Goal: Task Accomplishment & Management: Complete application form

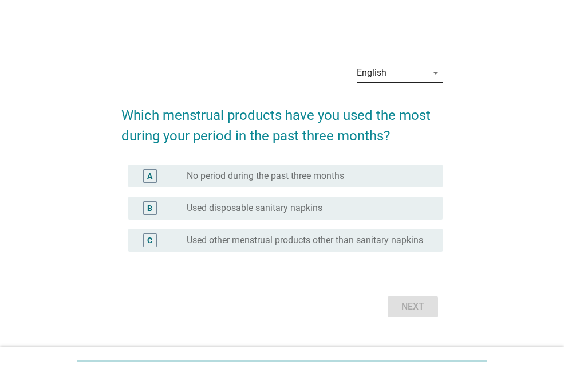
click at [391, 69] on div "English" at bounding box center [392, 73] width 70 height 18
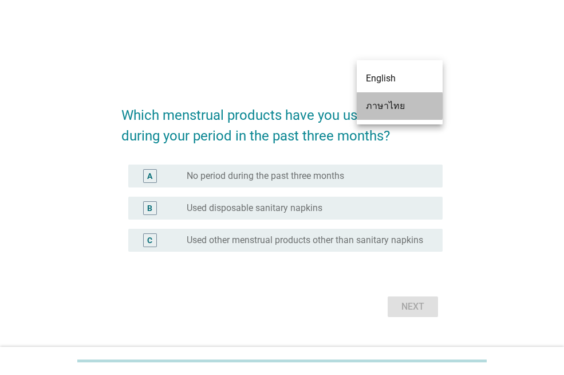
click at [391, 103] on div "ภาษาไทย" at bounding box center [400, 106] width 68 height 14
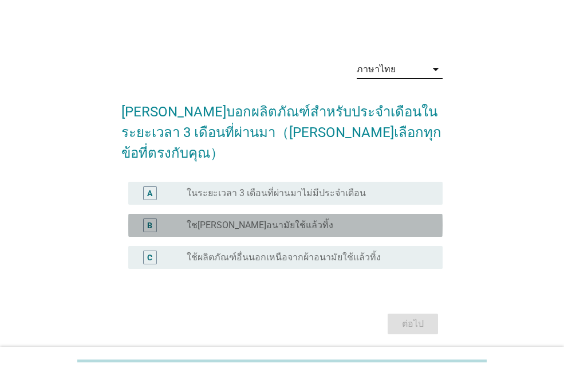
click at [275, 219] on div "radio_button_unchecked ใชเผ้าอนามัยใช้แล้วทิ้ง" at bounding box center [306, 224] width 238 height 11
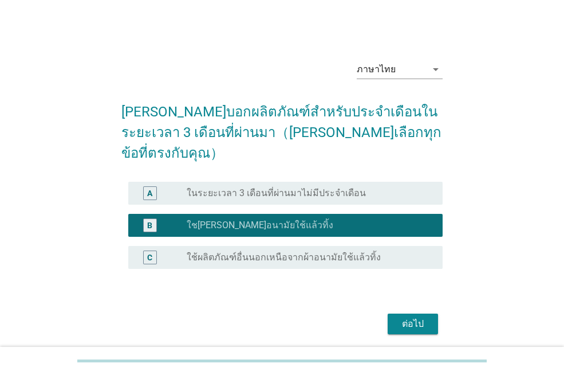
click at [415, 317] on div "ต่อไป" at bounding box center [413, 324] width 32 height 14
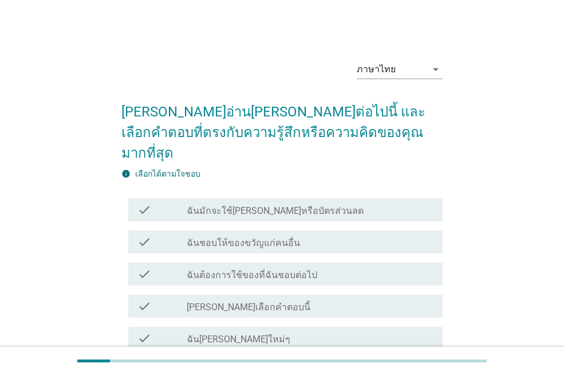
scroll to position [57, 0]
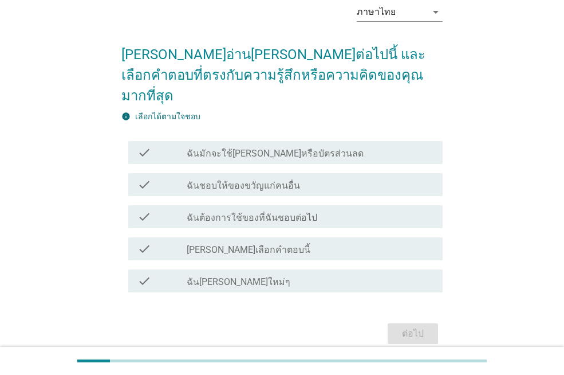
click at [301, 148] on label "ฉันมักจะใช้คูปองหรือบัตรส่วนลด" at bounding box center [275, 153] width 177 height 11
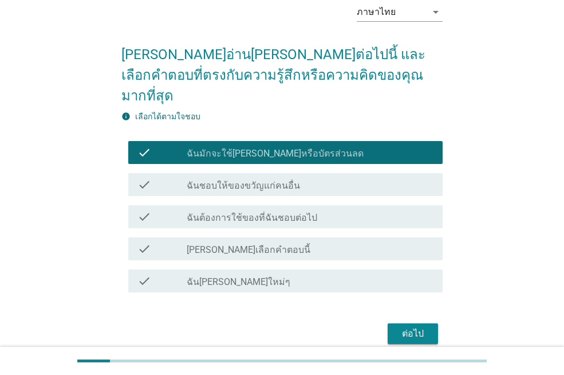
click at [294, 212] on label "ฉันต้องการใช้ของที่ฉันชอบต่อไป" at bounding box center [252, 217] width 131 height 11
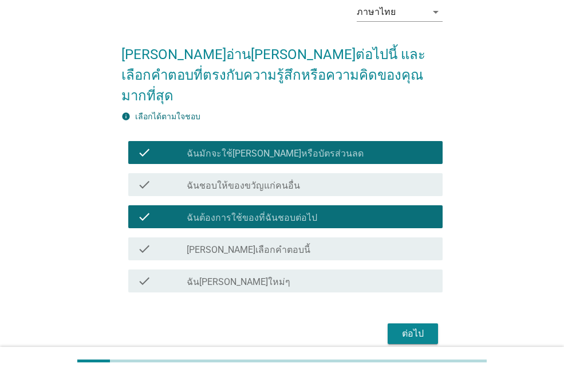
click at [402, 327] on div "ต่อไป" at bounding box center [413, 334] width 32 height 14
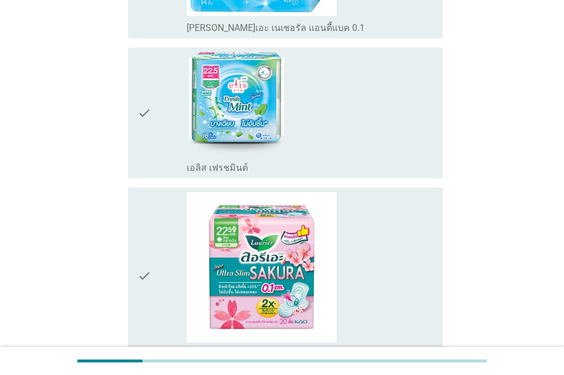
scroll to position [401, 0]
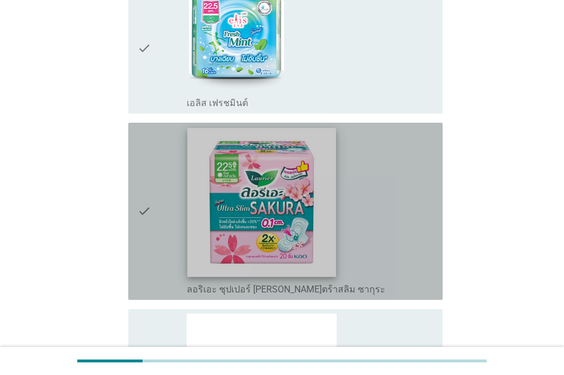
click at [290, 238] on img at bounding box center [262, 202] width 148 height 148
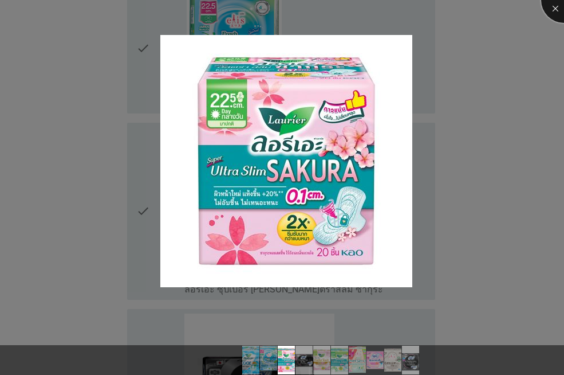
click at [552, 11] on div at bounding box center [564, 0] width 46 height 46
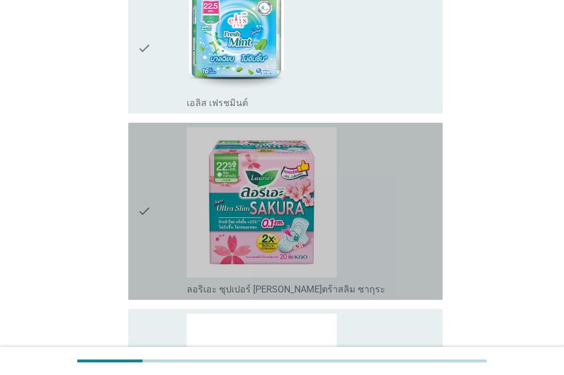
click at [147, 211] on icon "check" at bounding box center [144, 211] width 14 height 168
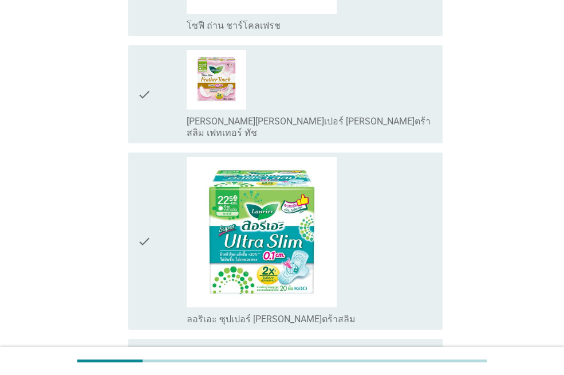
scroll to position [917, 0]
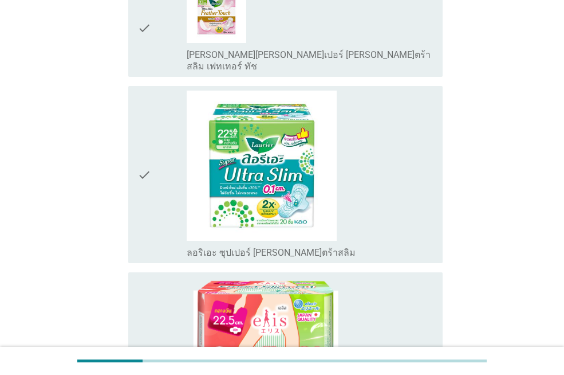
click at [143, 167] on icon "check" at bounding box center [144, 175] width 14 height 168
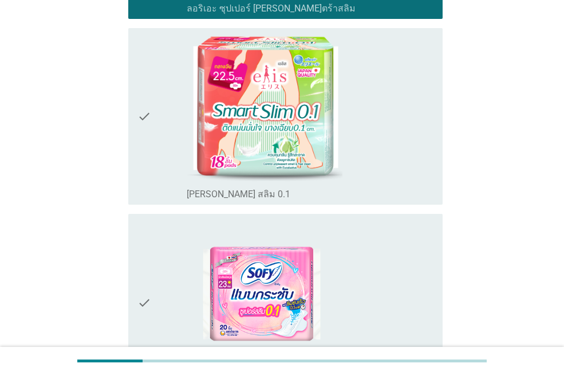
scroll to position [1260, 0]
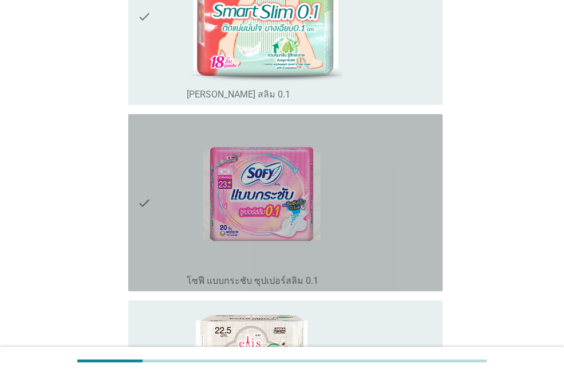
click at [142, 191] on icon "check" at bounding box center [144, 203] width 14 height 168
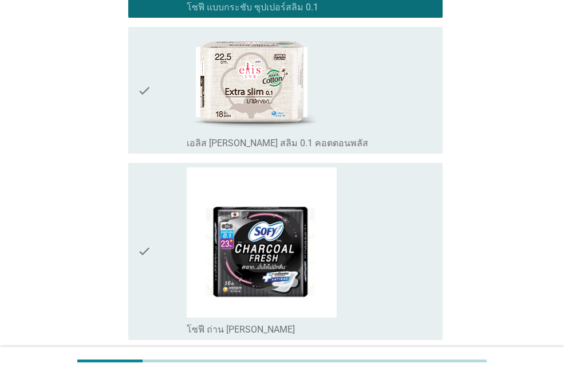
scroll to position [1424, 0]
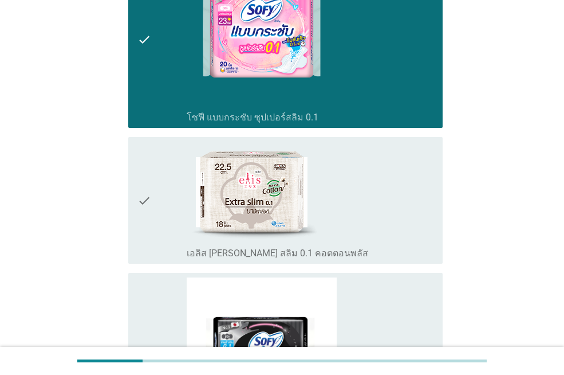
click at [141, 186] on icon "check" at bounding box center [144, 199] width 14 height 117
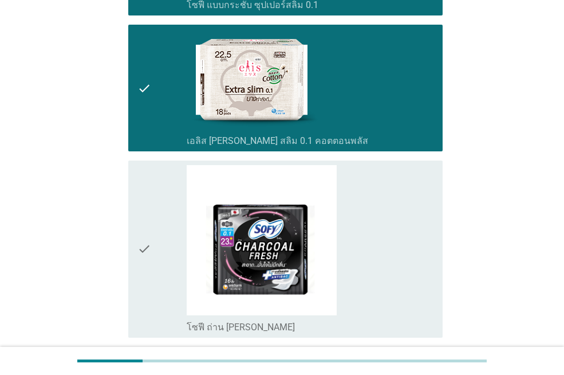
scroll to position [1653, 0]
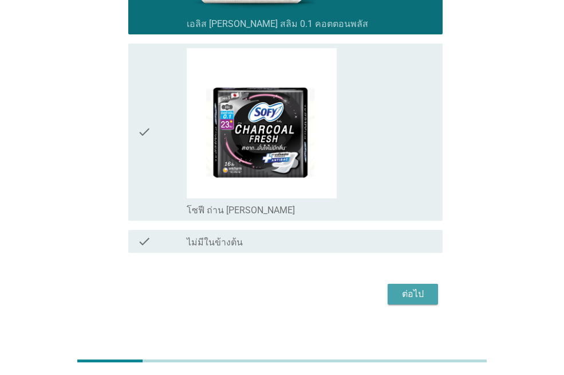
click at [407, 287] on div "ต่อไป" at bounding box center [413, 294] width 32 height 14
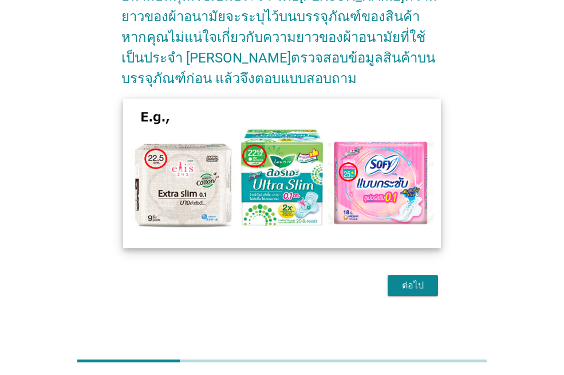
scroll to position [139, 0]
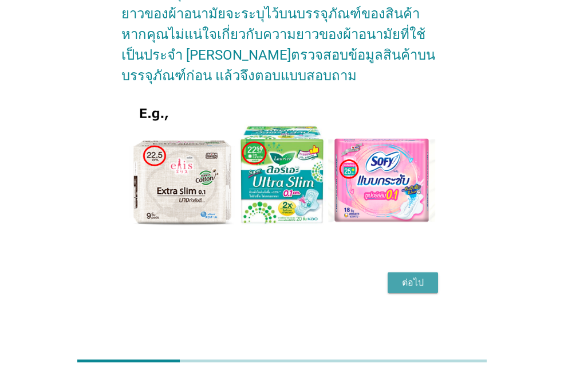
click at [408, 283] on div "ต่อไป" at bounding box center [413, 283] width 32 height 14
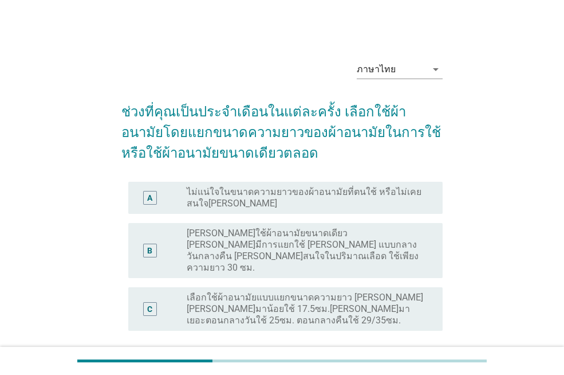
click at [286, 292] on label "เลือกใช้ผ้าอนามัยแบบแยกขนาดความยาว เช่น วันที่มาน้อยใช้ 17.5ซม.วันที่มาเยอะตอนก…" at bounding box center [306, 309] width 238 height 34
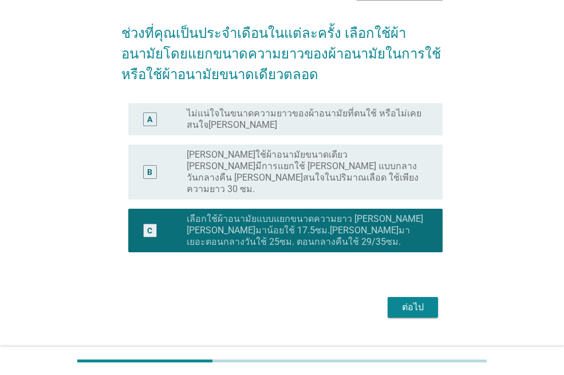
scroll to position [80, 0]
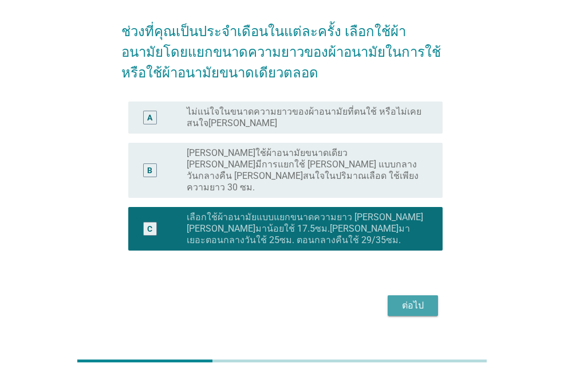
click at [399, 298] on div "ต่อไป" at bounding box center [413, 305] width 32 height 14
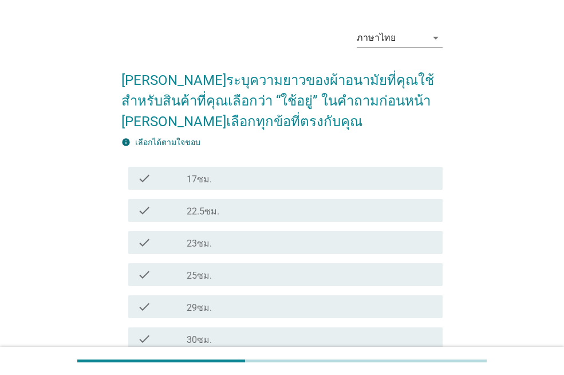
scroll to position [57, 0]
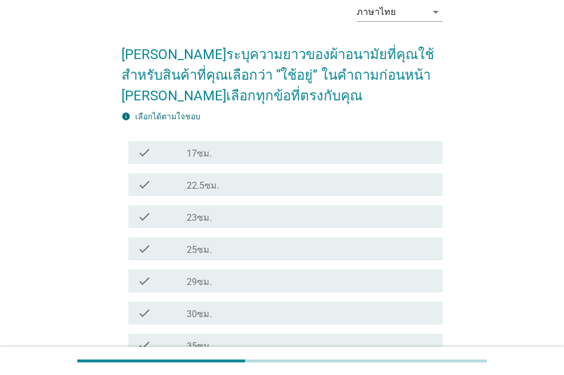
click at [268, 247] on div "check_box_outline_blank 25ซม." at bounding box center [310, 249] width 247 height 14
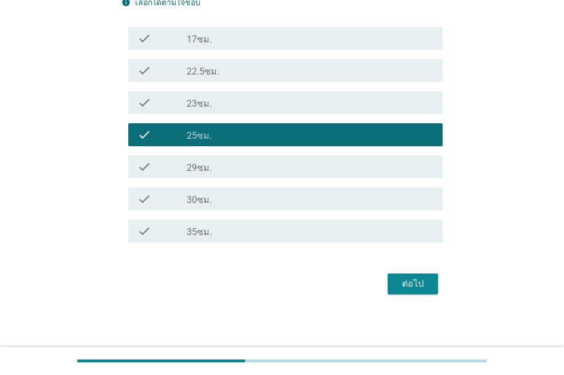
scroll to position [172, 0]
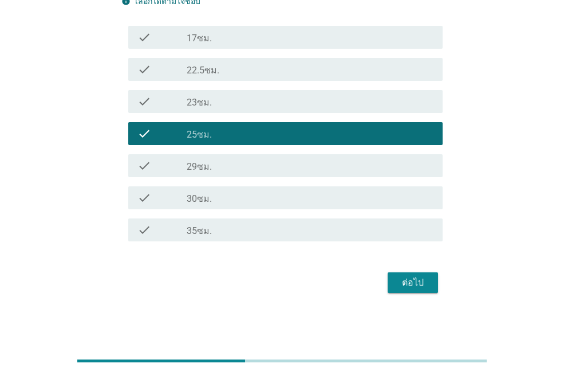
click at [395, 280] on button "ต่อไป" at bounding box center [413, 282] width 50 height 21
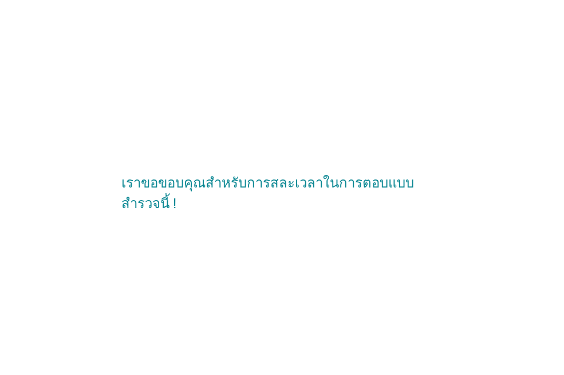
scroll to position [0, 0]
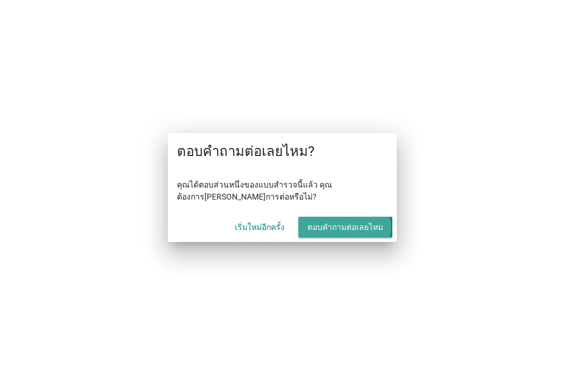
click at [335, 230] on div "ตอบคำถามต่อเลยไหม" at bounding box center [346, 227] width 76 height 12
